Goal: Ask a question: Seek information or help from site administrators or community

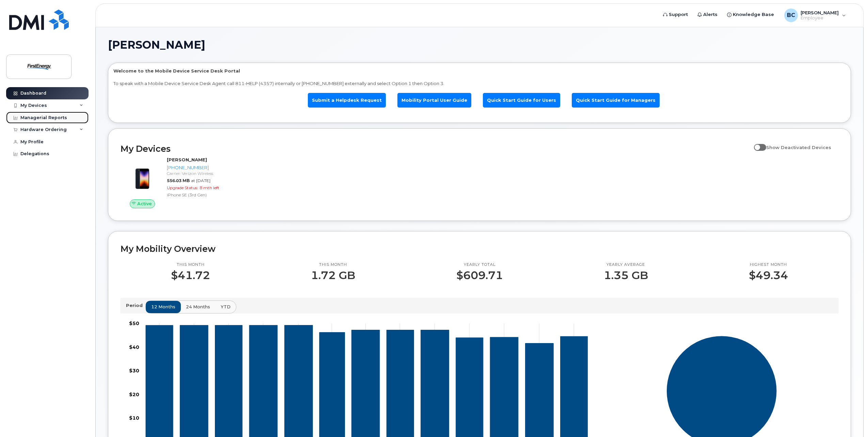
click at [48, 118] on div "Managerial Reports" at bounding box center [43, 117] width 47 height 5
click at [334, 99] on link "Submit a Helpdesk Request" at bounding box center [347, 100] width 78 height 15
